Goal: Book appointment/travel/reservation

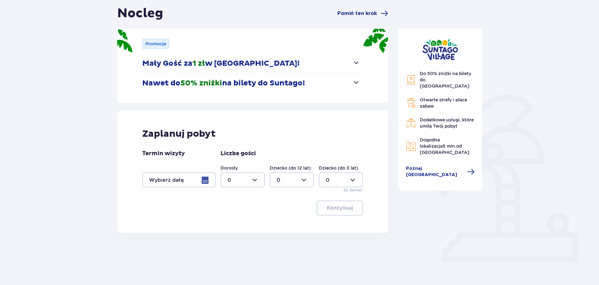
scroll to position [63, 0]
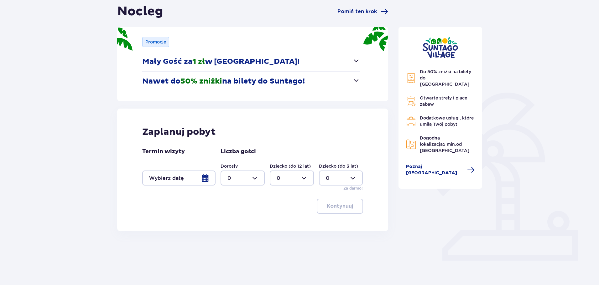
click at [254, 178] on div at bounding box center [242, 178] width 44 height 15
click at [231, 224] on div "2" at bounding box center [242, 223] width 30 height 7
type input "2"
click at [207, 179] on div at bounding box center [178, 178] width 73 height 15
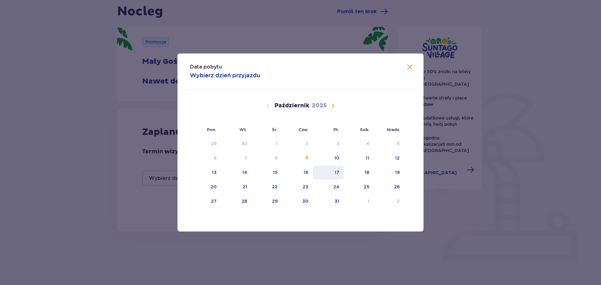
click at [339, 173] on div "17" at bounding box center [337, 172] width 5 height 6
click at [469, 208] on div "Data pobytu Wybierz dzień przyjazdu Pon. Wt. Śr. Czw. Pt. Sob. Niedz. Wrzesień …" at bounding box center [300, 142] width 601 height 285
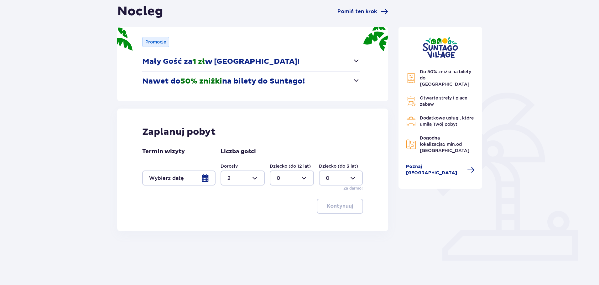
click at [207, 180] on div at bounding box center [178, 178] width 73 height 15
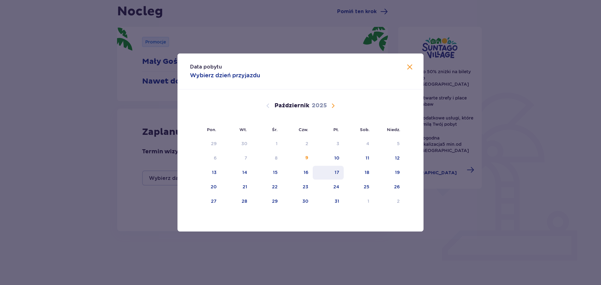
click at [338, 173] on div "17" at bounding box center [337, 172] width 5 height 6
click at [337, 172] on div "17" at bounding box center [337, 172] width 5 height 6
click at [314, 257] on div "Data pobytu Wybierz dzień przyjazdu Pon. Wt. Śr. Czw. Pt. Sob. Niedz. Wrzesień …" at bounding box center [300, 142] width 601 height 285
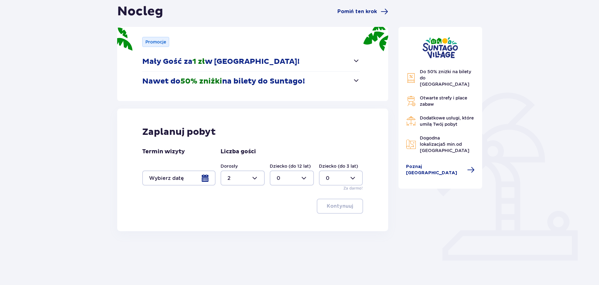
click at [202, 178] on div at bounding box center [178, 178] width 73 height 15
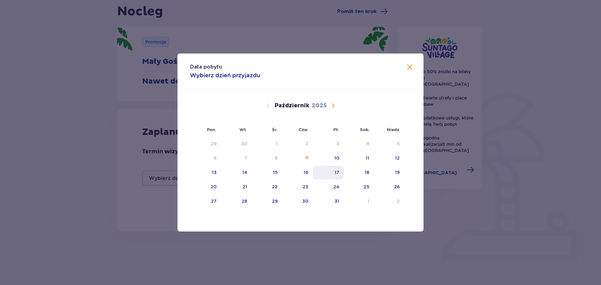
click at [338, 172] on div "17" at bounding box center [337, 172] width 5 height 6
click at [367, 173] on div "18" at bounding box center [367, 172] width 5 height 6
type input "17.10.25 - 18.10.25"
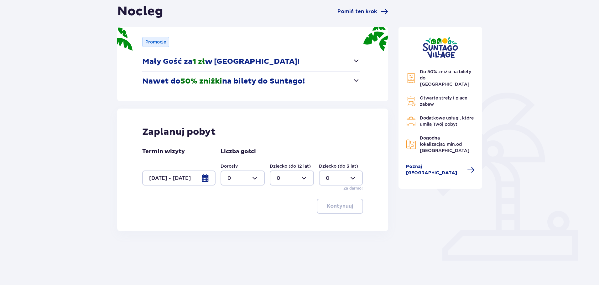
click at [256, 177] on div at bounding box center [242, 178] width 44 height 15
click at [232, 223] on div "2" at bounding box center [242, 223] width 30 height 7
type input "2"
click at [336, 207] on p "Kontynuuj" at bounding box center [340, 206] width 26 height 7
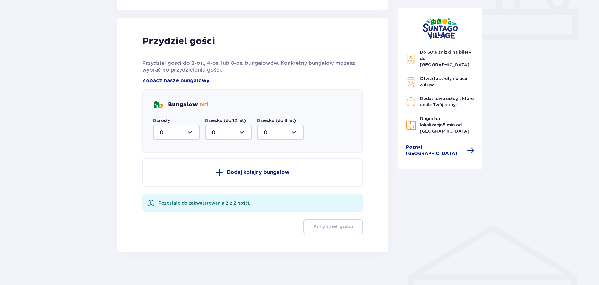
scroll to position [288, 0]
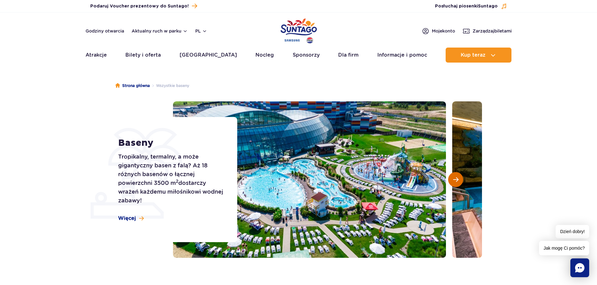
click at [454, 183] on button "Następny slajd" at bounding box center [455, 179] width 15 height 15
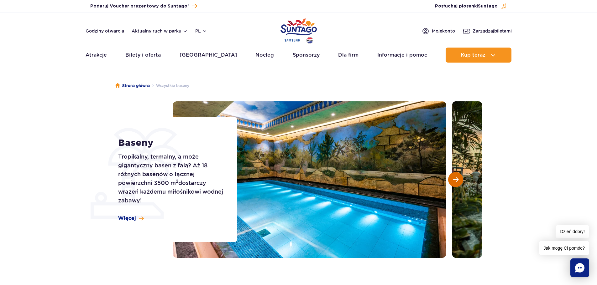
click at [454, 183] on button "Następny slajd" at bounding box center [455, 179] width 15 height 15
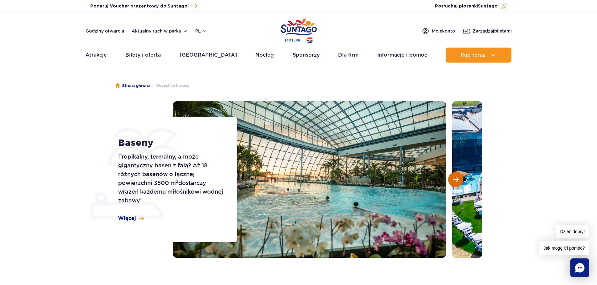
click at [455, 180] on span "Następny slajd" at bounding box center [455, 180] width 5 height 6
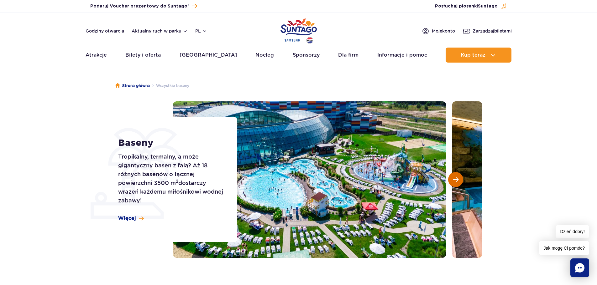
click at [455, 180] on span "Następny slajd" at bounding box center [455, 180] width 5 height 6
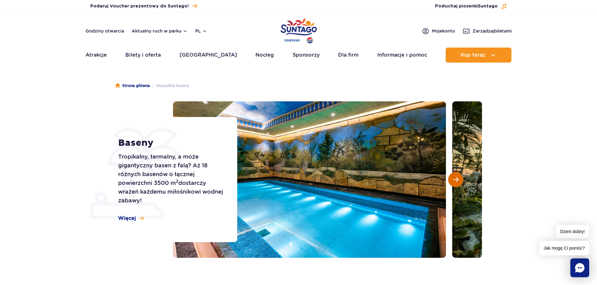
click at [455, 180] on span "Następny slajd" at bounding box center [455, 180] width 5 height 6
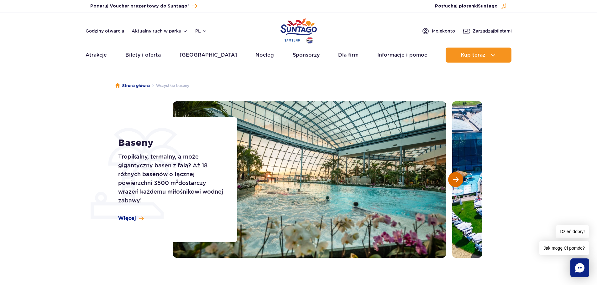
click at [455, 180] on span "Następny slajd" at bounding box center [455, 180] width 5 height 6
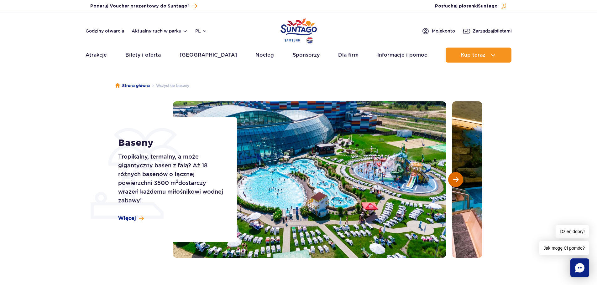
click at [455, 180] on span "Następny slajd" at bounding box center [455, 180] width 5 height 6
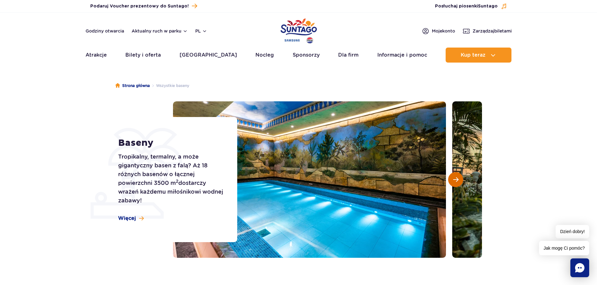
click at [455, 180] on span "Następny slajd" at bounding box center [455, 180] width 5 height 6
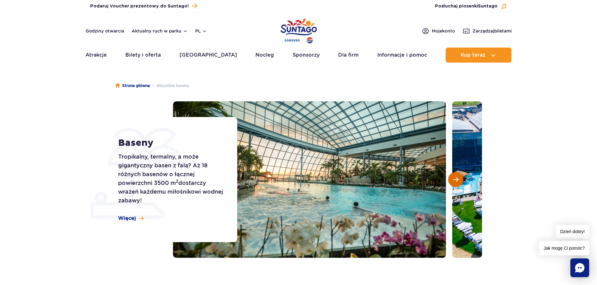
click at [455, 180] on span "Następny slajd" at bounding box center [455, 180] width 5 height 6
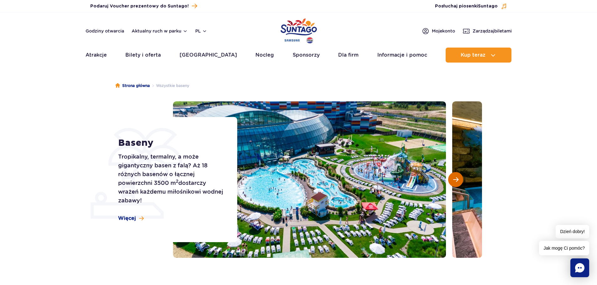
click at [455, 180] on span "Następny slajd" at bounding box center [455, 180] width 5 height 6
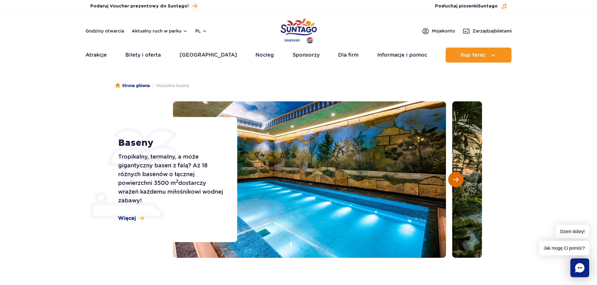
click at [455, 180] on span "Następny slajd" at bounding box center [455, 180] width 5 height 6
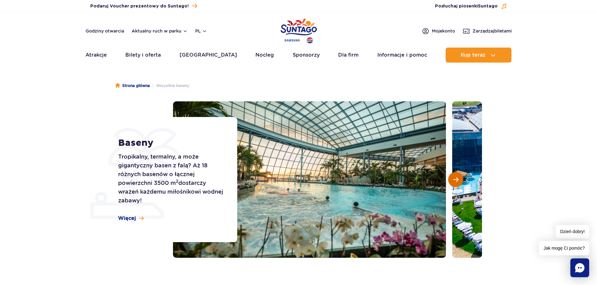
click at [455, 180] on span "Następny slajd" at bounding box center [455, 180] width 5 height 6
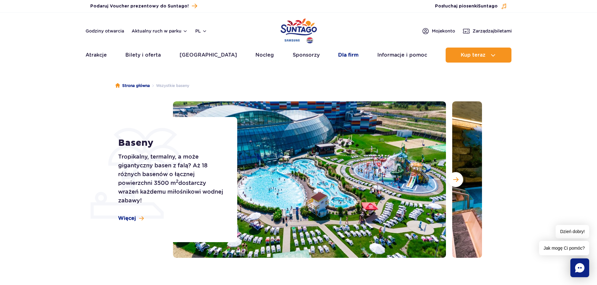
click at [348, 54] on link "Dla firm" at bounding box center [348, 55] width 20 height 15
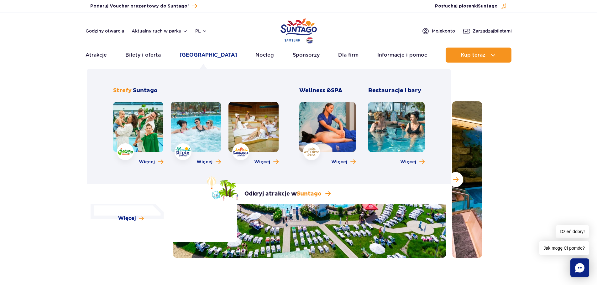
click at [203, 54] on link "Poznaj park" at bounding box center [207, 55] width 57 height 15
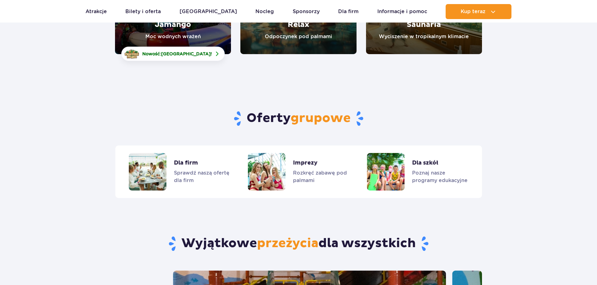
scroll to position [1447, 0]
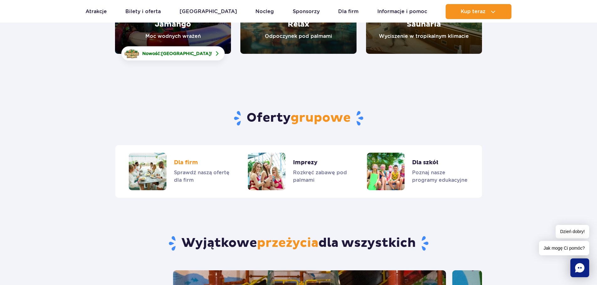
click at [162, 163] on link "Dla firm" at bounding box center [179, 172] width 101 height 38
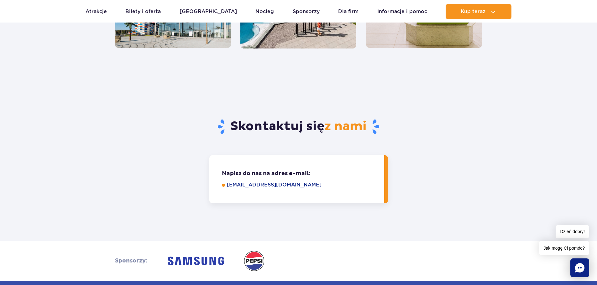
scroll to position [564, 0]
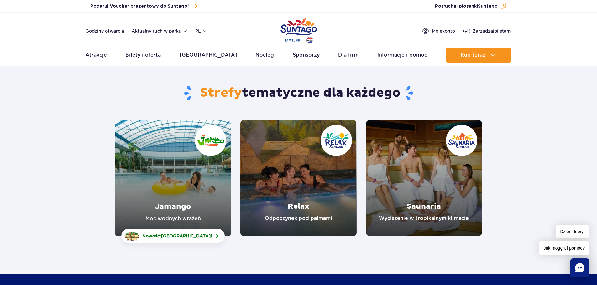
click at [50, 139] on section "Strefy tematyczne dla każdego Jamango Moc wodnych wrażeń Nowość: Crocodile Isla…" at bounding box center [298, 153] width 597 height 166
click at [151, 181] on link "Jamango" at bounding box center [173, 178] width 116 height 116
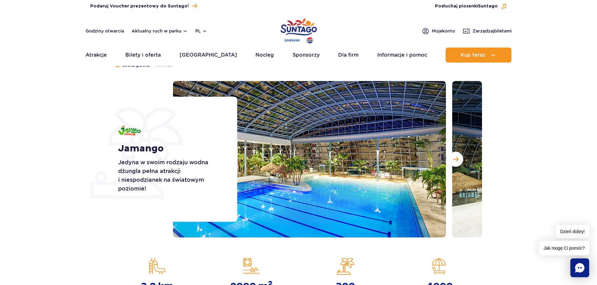
scroll to position [31, 0]
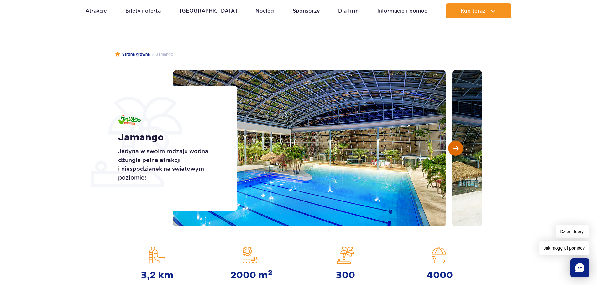
click at [455, 152] on button "Następny slajd" at bounding box center [455, 148] width 15 height 15
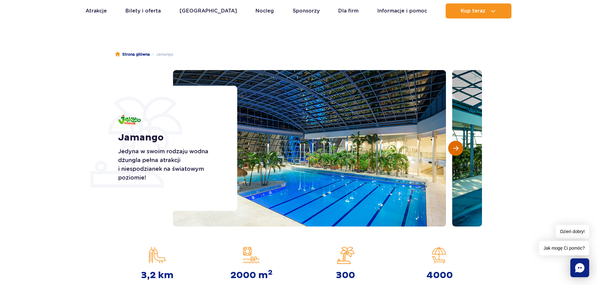
click at [455, 152] on button "Następny slajd" at bounding box center [455, 148] width 15 height 15
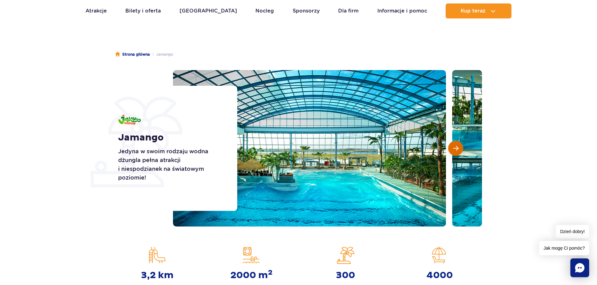
click at [455, 152] on button "Następny slajd" at bounding box center [455, 148] width 15 height 15
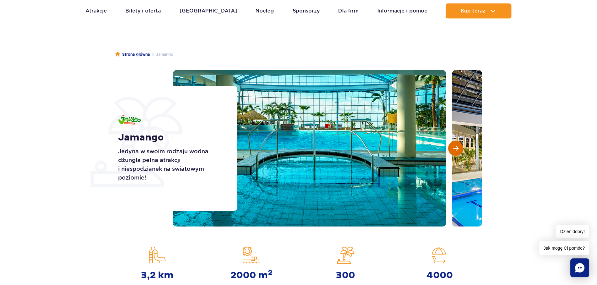
click at [455, 152] on button "Następny slajd" at bounding box center [455, 148] width 15 height 15
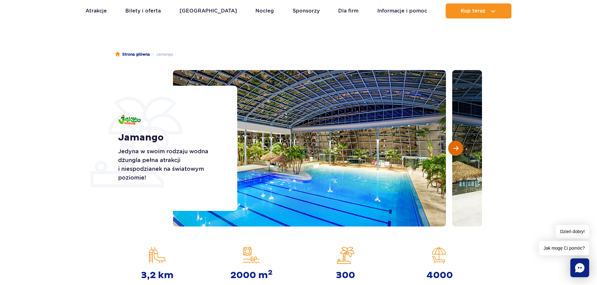
click at [455, 150] on span "Następny slajd" at bounding box center [455, 149] width 5 height 6
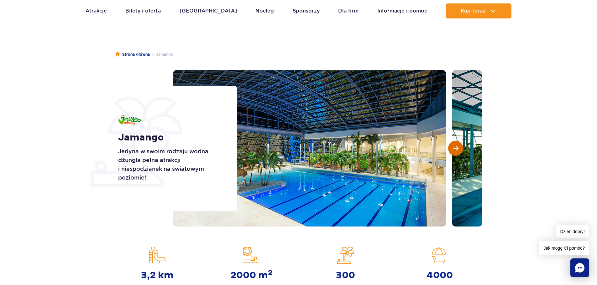
click at [455, 150] on span "Następny slajd" at bounding box center [455, 149] width 5 height 6
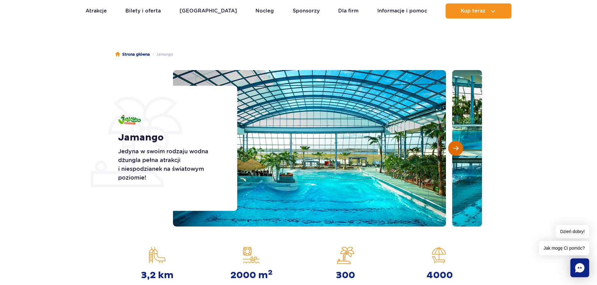
click at [455, 150] on span "Następny slajd" at bounding box center [455, 149] width 5 height 6
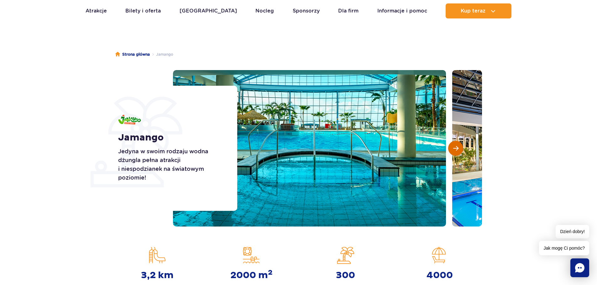
click at [455, 150] on span "Następny slajd" at bounding box center [455, 149] width 5 height 6
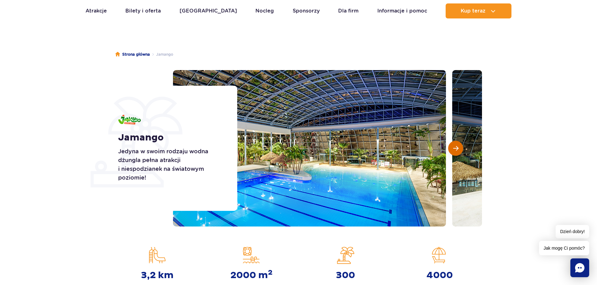
click at [455, 150] on span "Następny slajd" at bounding box center [455, 149] width 5 height 6
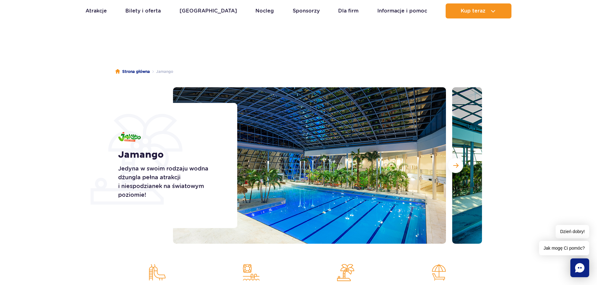
scroll to position [0, 0]
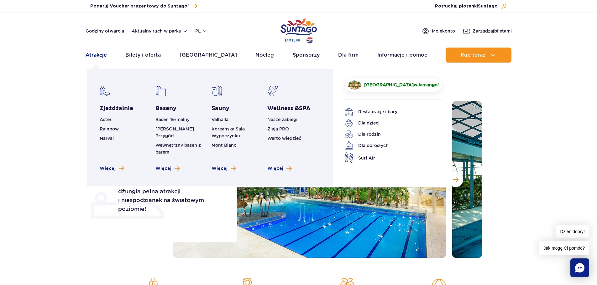
click at [99, 57] on link "Atrakcje" at bounding box center [95, 55] width 21 height 15
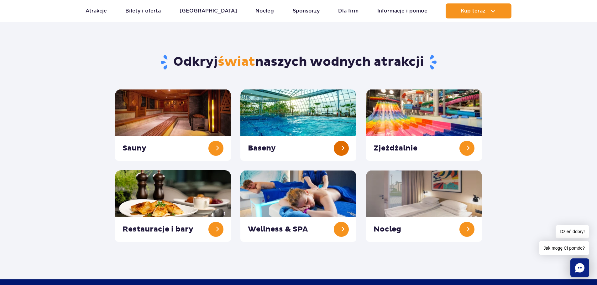
scroll to position [31, 0]
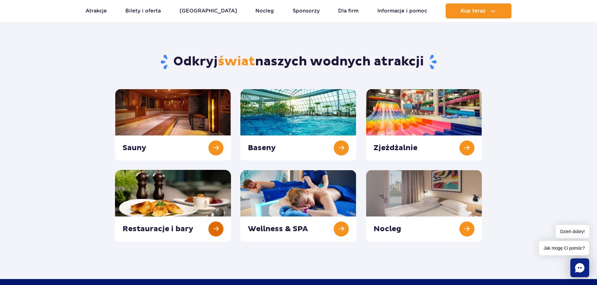
click at [171, 197] on link at bounding box center [173, 206] width 116 height 72
click at [395, 229] on link at bounding box center [424, 206] width 116 height 72
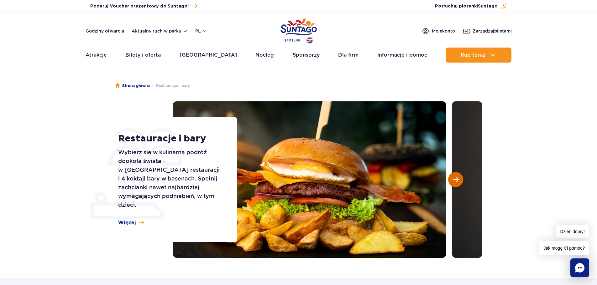
click at [456, 178] on span "Następny slajd" at bounding box center [455, 180] width 5 height 6
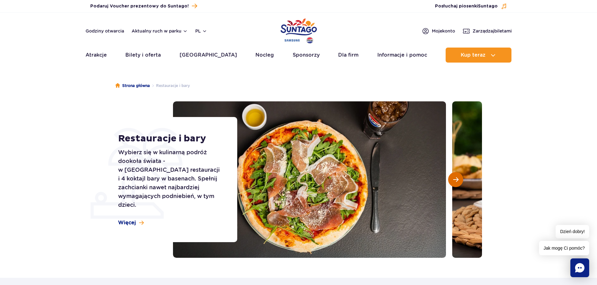
click at [456, 178] on span "Następny slajd" at bounding box center [455, 180] width 5 height 6
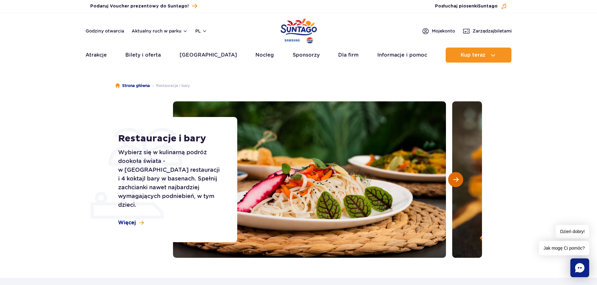
click at [456, 178] on span "Następny slajd" at bounding box center [455, 180] width 5 height 6
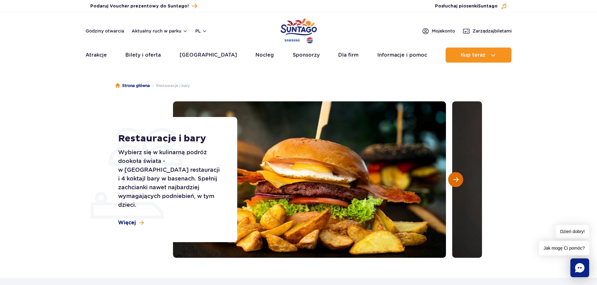
click at [456, 178] on span "Następny slajd" at bounding box center [455, 180] width 5 height 6
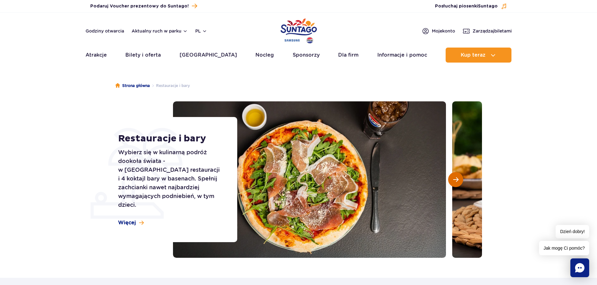
click at [456, 178] on span "Następny slajd" at bounding box center [455, 180] width 5 height 6
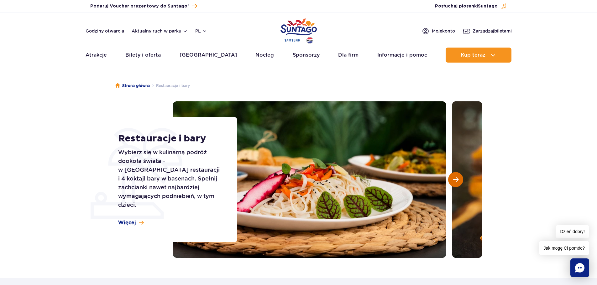
click at [456, 178] on span "Następny slajd" at bounding box center [455, 180] width 5 height 6
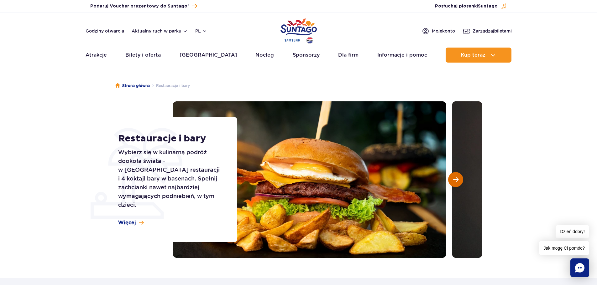
click at [456, 178] on span "Następny slajd" at bounding box center [455, 180] width 5 height 6
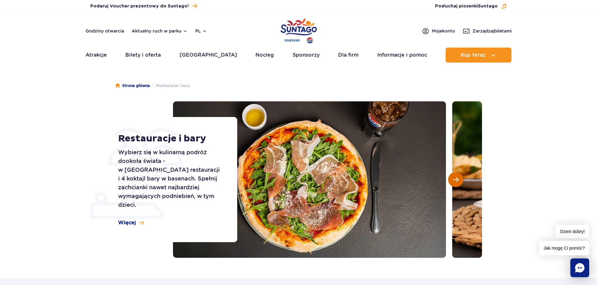
click at [456, 178] on span "Następny slajd" at bounding box center [455, 180] width 5 height 6
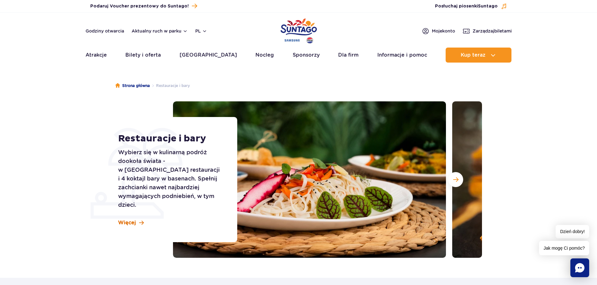
click at [131, 220] on span "Więcej" at bounding box center [127, 223] width 18 height 7
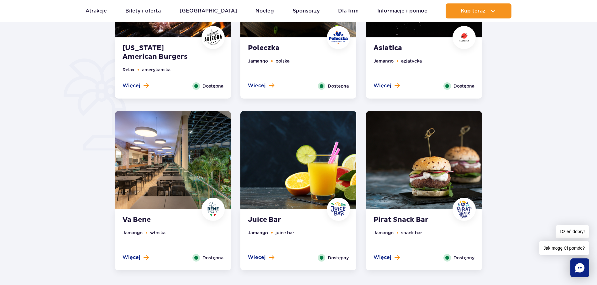
scroll to position [435, 0]
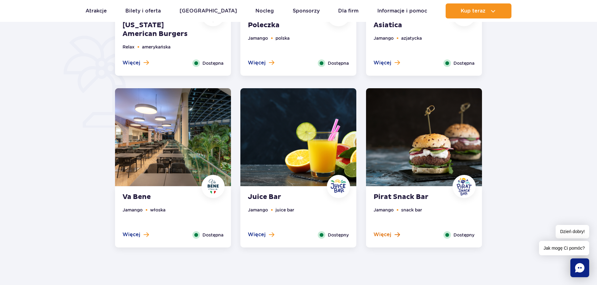
click at [389, 236] on span "Więcej" at bounding box center [382, 234] width 18 height 7
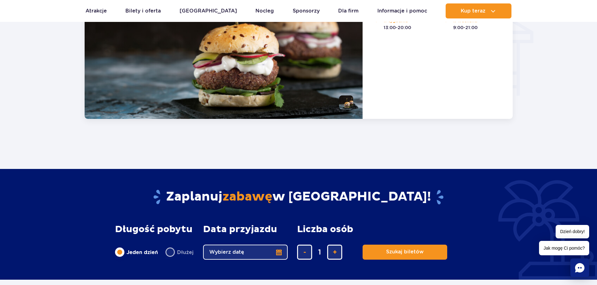
scroll to position [628, 0]
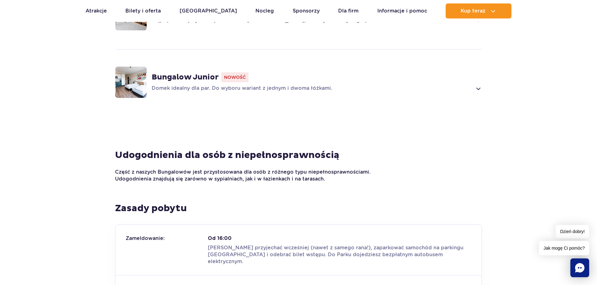
scroll to position [564, 0]
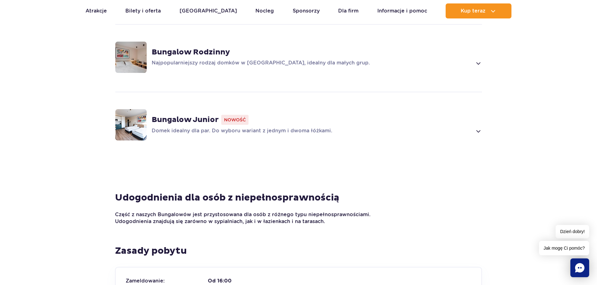
click at [136, 122] on img at bounding box center [130, 124] width 31 height 31
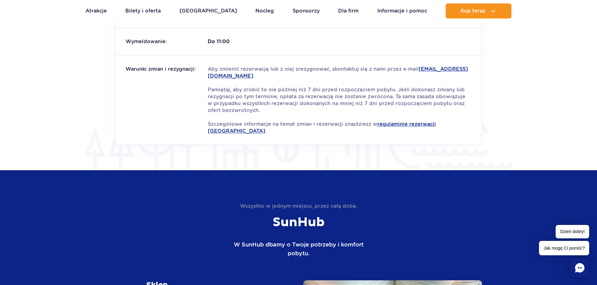
scroll to position [877, 0]
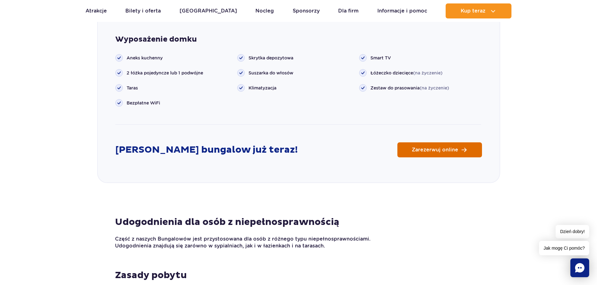
click at [424, 152] on span "Zarezerwuj online" at bounding box center [434, 150] width 46 height 5
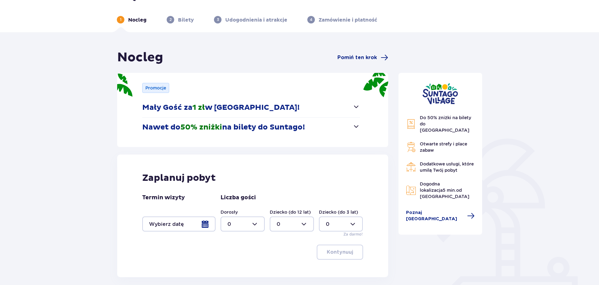
scroll to position [31, 0]
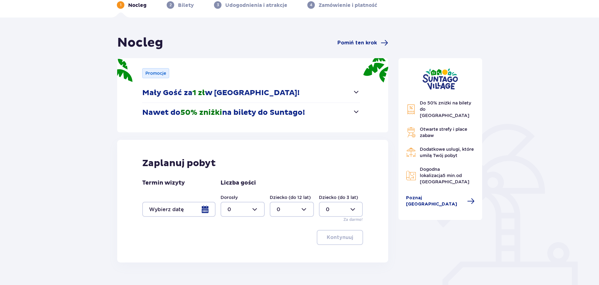
click at [205, 210] on div at bounding box center [178, 209] width 73 height 15
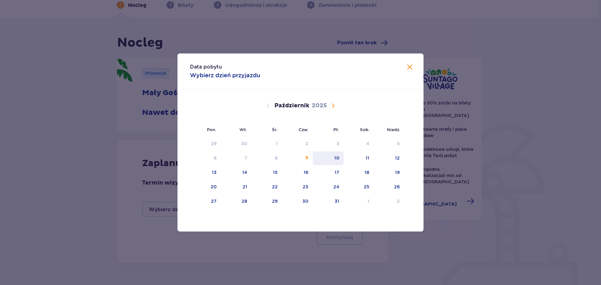
click at [339, 161] on div "10" at bounding box center [336, 158] width 5 height 6
click at [367, 157] on div "11" at bounding box center [368, 158] width 4 height 6
type input "[DATE] - [DATE]"
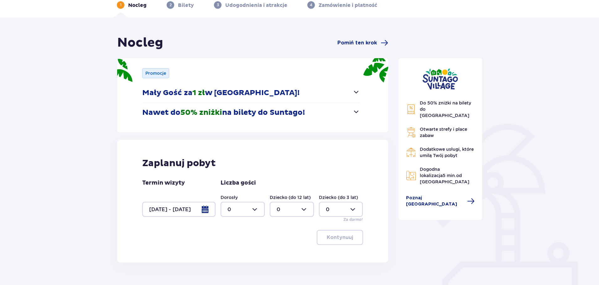
click at [256, 211] on div at bounding box center [242, 209] width 44 height 15
click at [231, 255] on div "2" at bounding box center [242, 254] width 30 height 7
type input "2"
click at [343, 239] on p "Kontynuuj" at bounding box center [340, 237] width 26 height 7
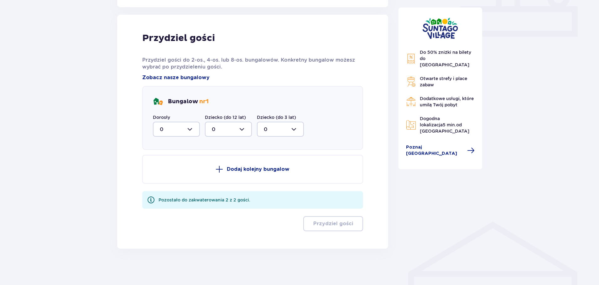
scroll to position [288, 0]
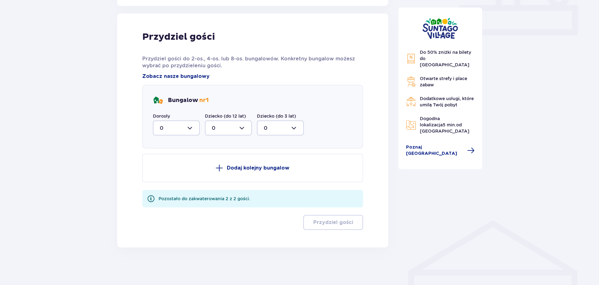
click at [191, 128] on div at bounding box center [176, 128] width 47 height 15
click at [167, 174] on div "2" at bounding box center [176, 173] width 33 height 7
type input "2"
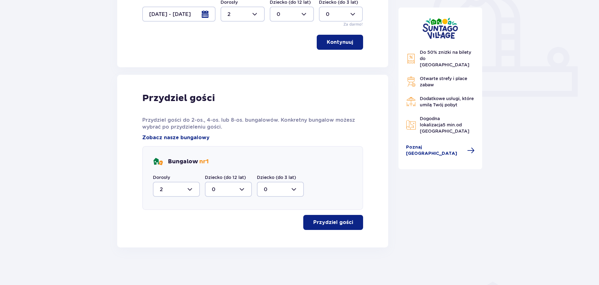
scroll to position [227, 0]
click at [330, 225] on p "Przydziel gości" at bounding box center [333, 222] width 40 height 7
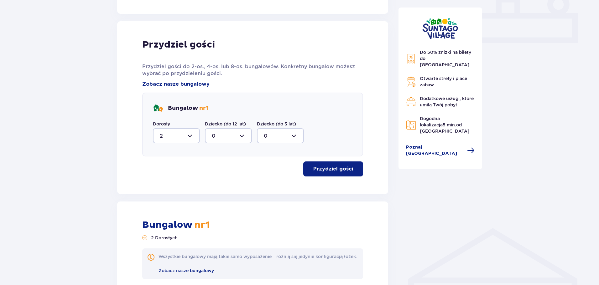
scroll to position [215, 0]
